Goal: Information Seeking & Learning: Learn about a topic

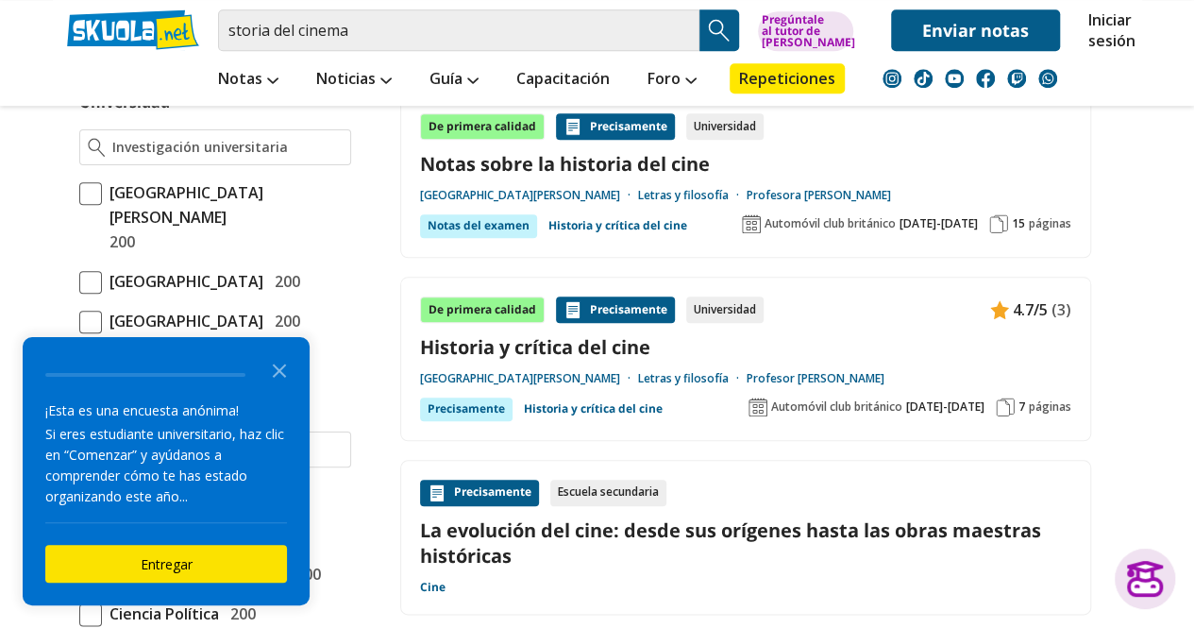
scroll to position [832, 0]
click at [222, 156] on div at bounding box center [215, 148] width 272 height 36
click at [222, 152] on input "Universidad" at bounding box center [226, 148] width 229 height 19
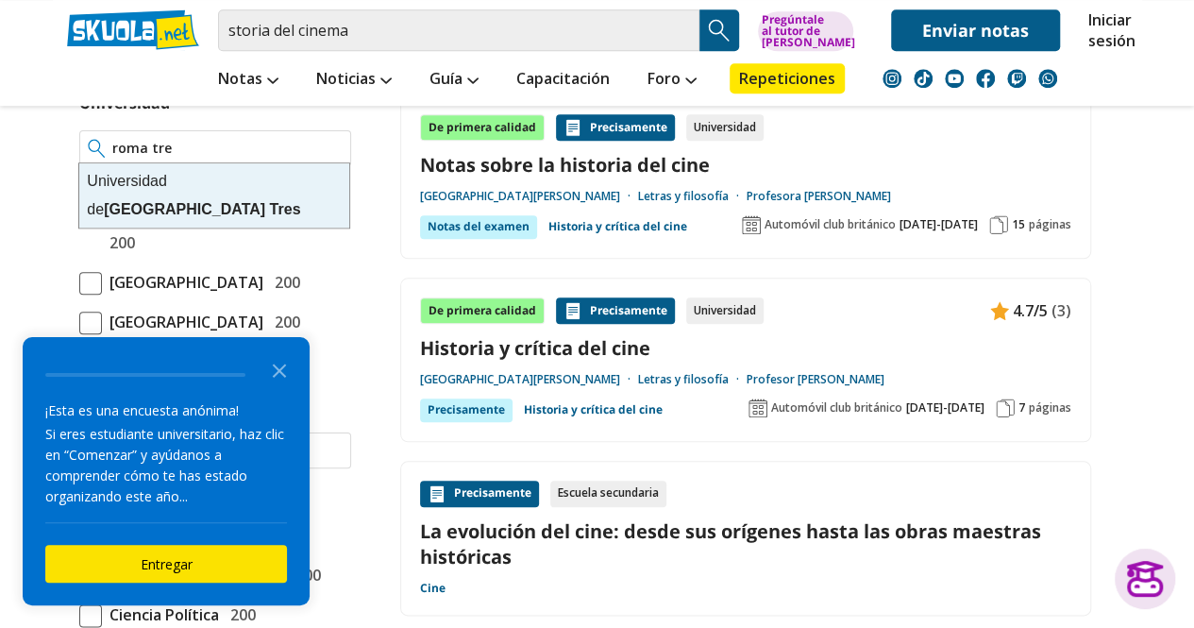
click at [222, 201] on font "[GEOGRAPHIC_DATA]" at bounding box center [184, 209] width 161 height 16
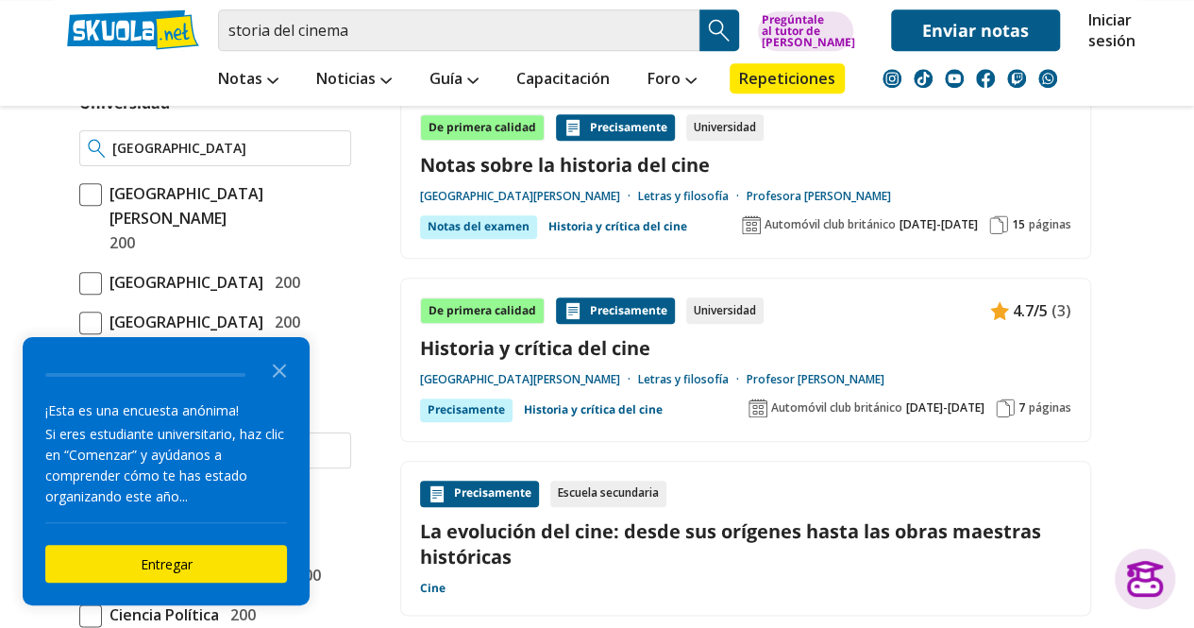
type input "[GEOGRAPHIC_DATA]"
click at [93, 152] on img at bounding box center [97, 148] width 18 height 19
click at [143, 145] on input "[GEOGRAPHIC_DATA]" at bounding box center [226, 148] width 229 height 19
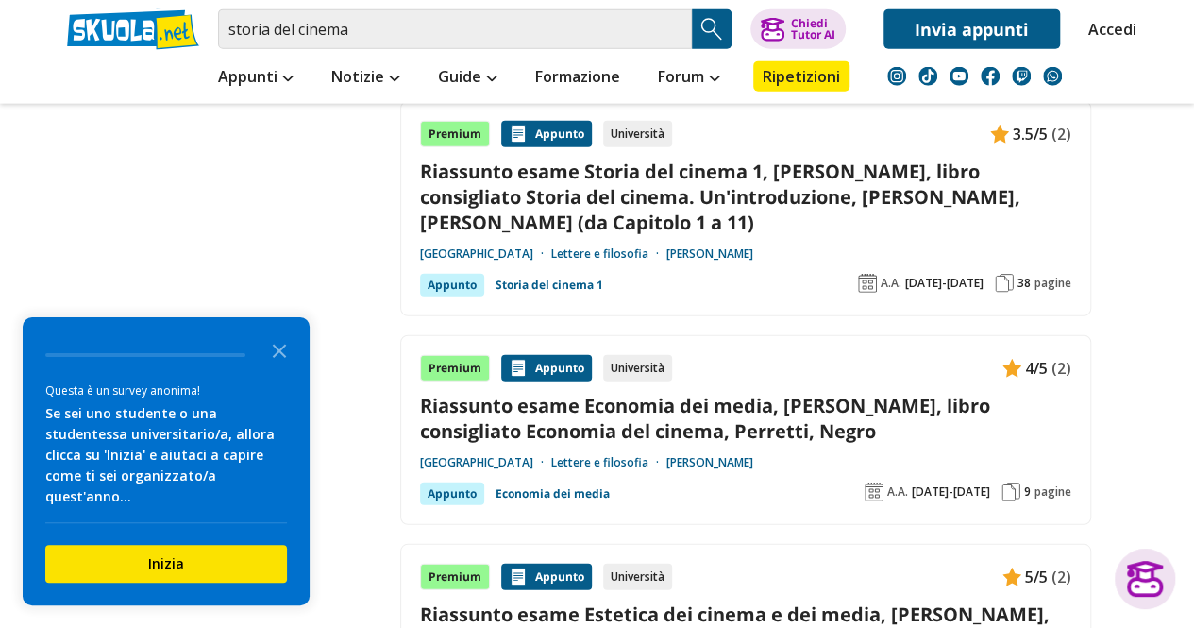
scroll to position [2256, 0]
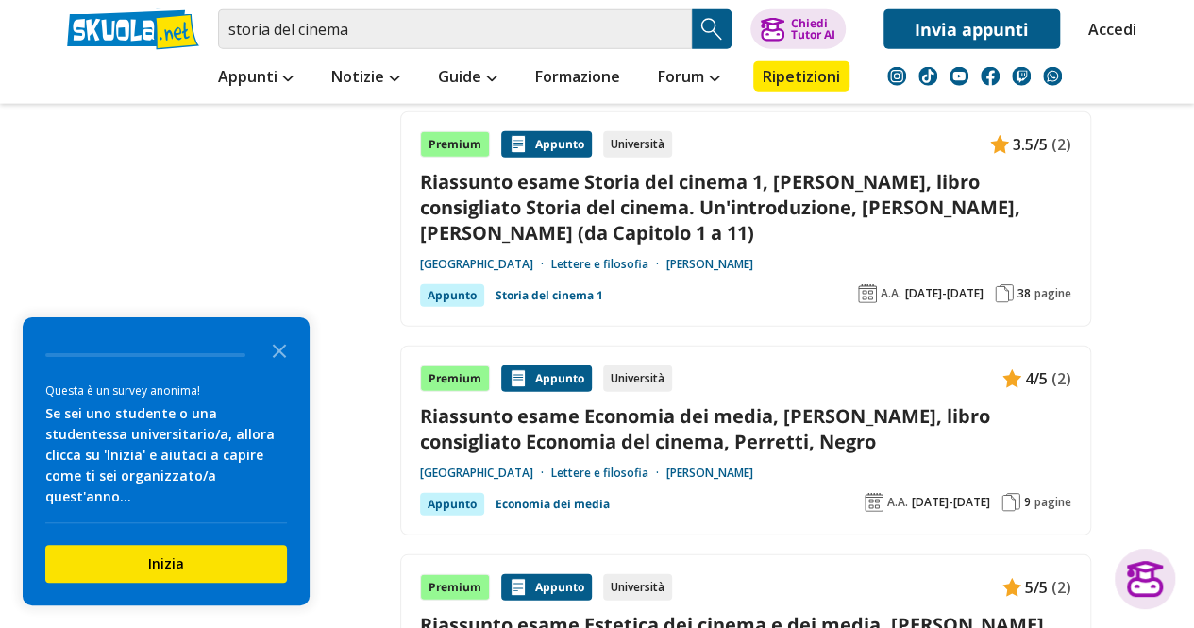
click at [608, 184] on link "Riassunto esame Storia del cinema 1, prof. Perniola, libro consigliato Storia d…" at bounding box center [745, 207] width 651 height 77
